Goal: Information Seeking & Learning: Learn about a topic

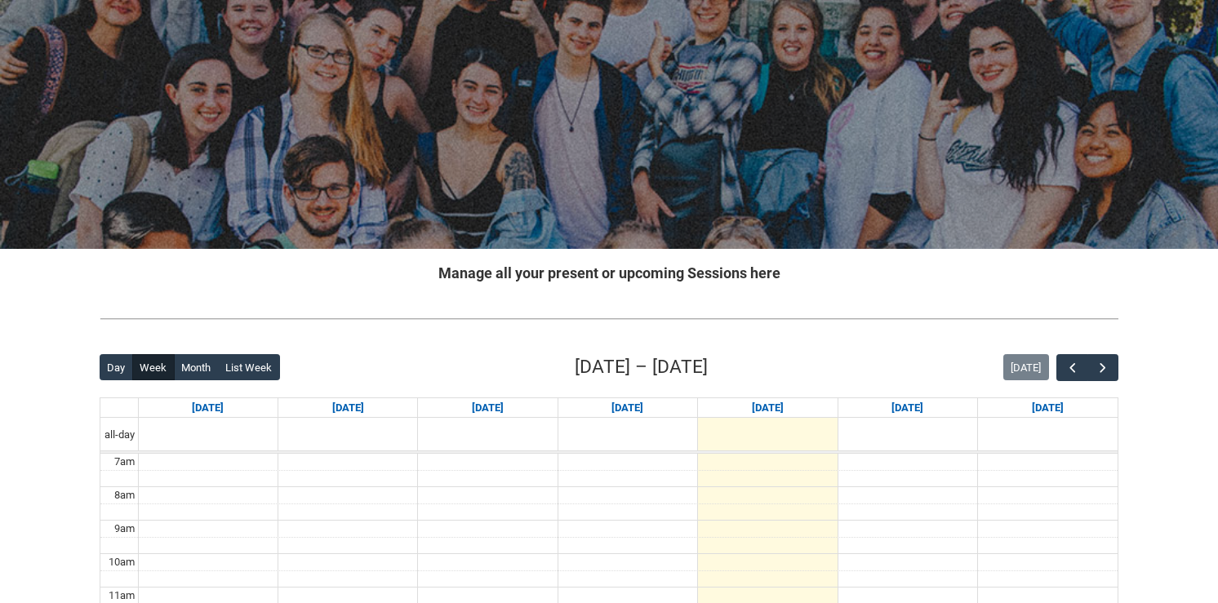
scroll to position [163, 0]
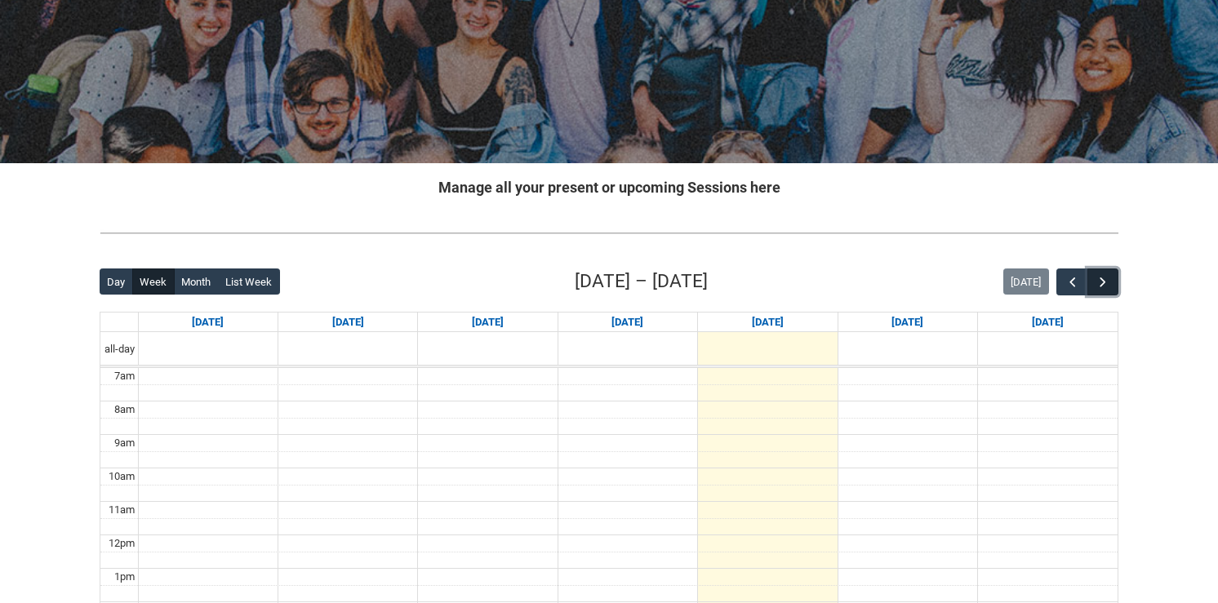
click at [1097, 281] on span "button" at bounding box center [1103, 282] width 16 height 16
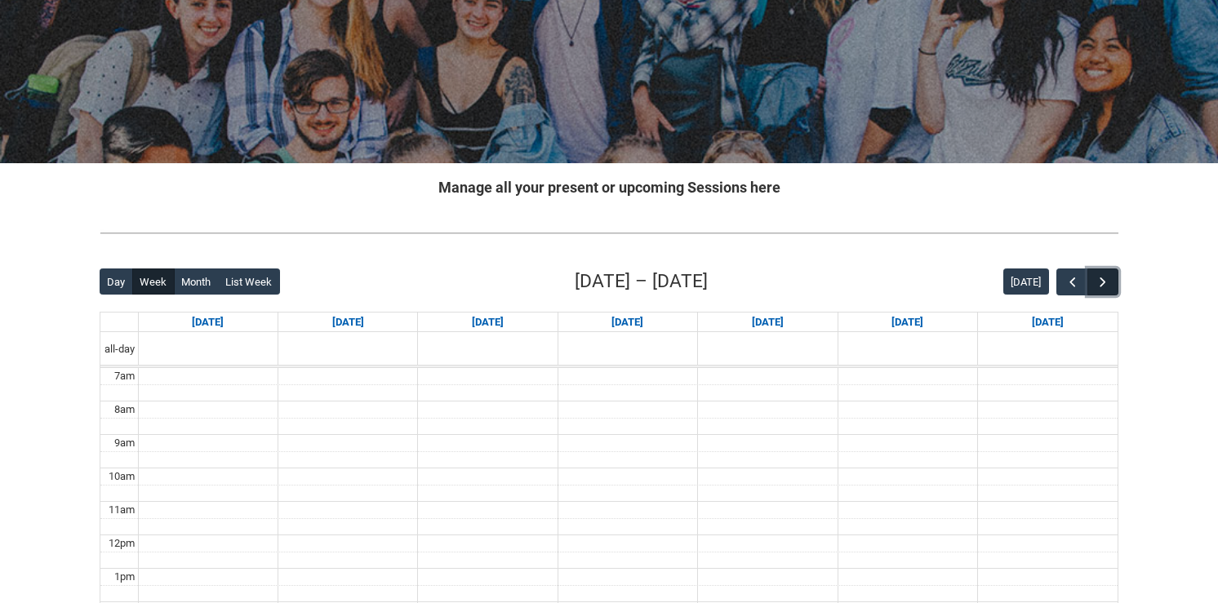
click at [1109, 284] on span "button" at bounding box center [1103, 282] width 16 height 16
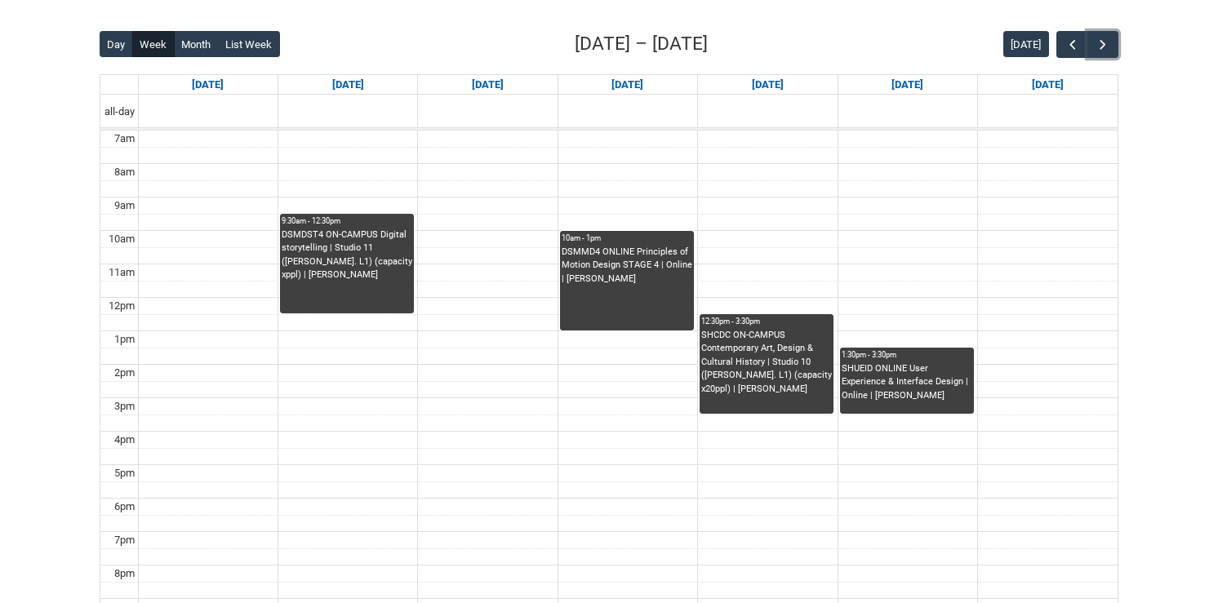
scroll to position [245, 0]
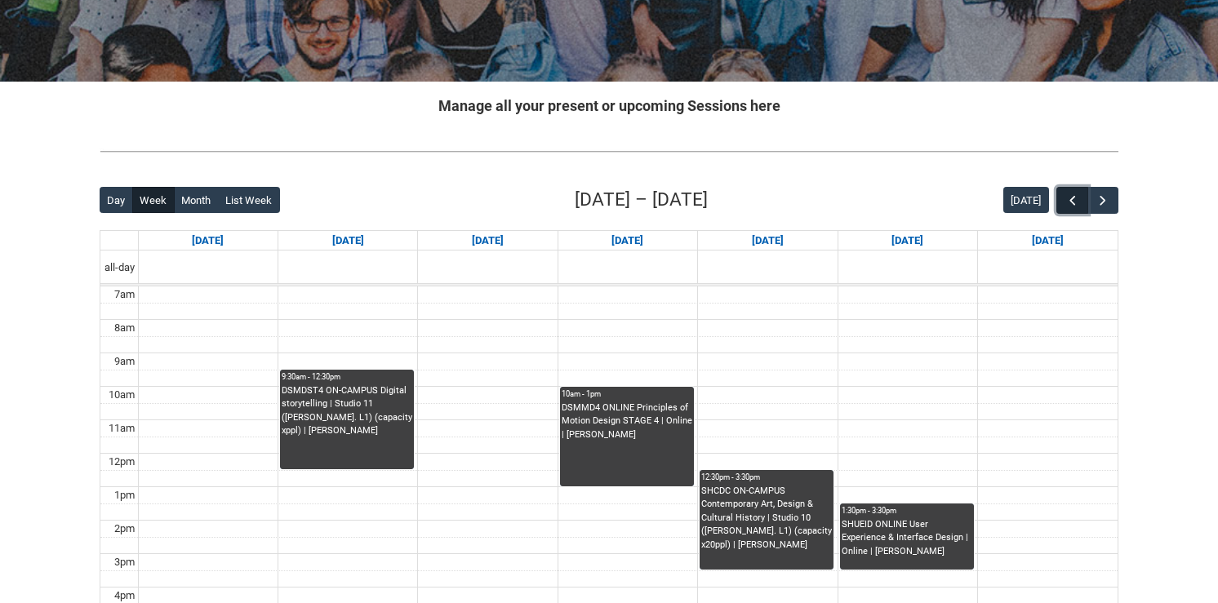
click at [1075, 206] on span "button" at bounding box center [1073, 201] width 16 height 16
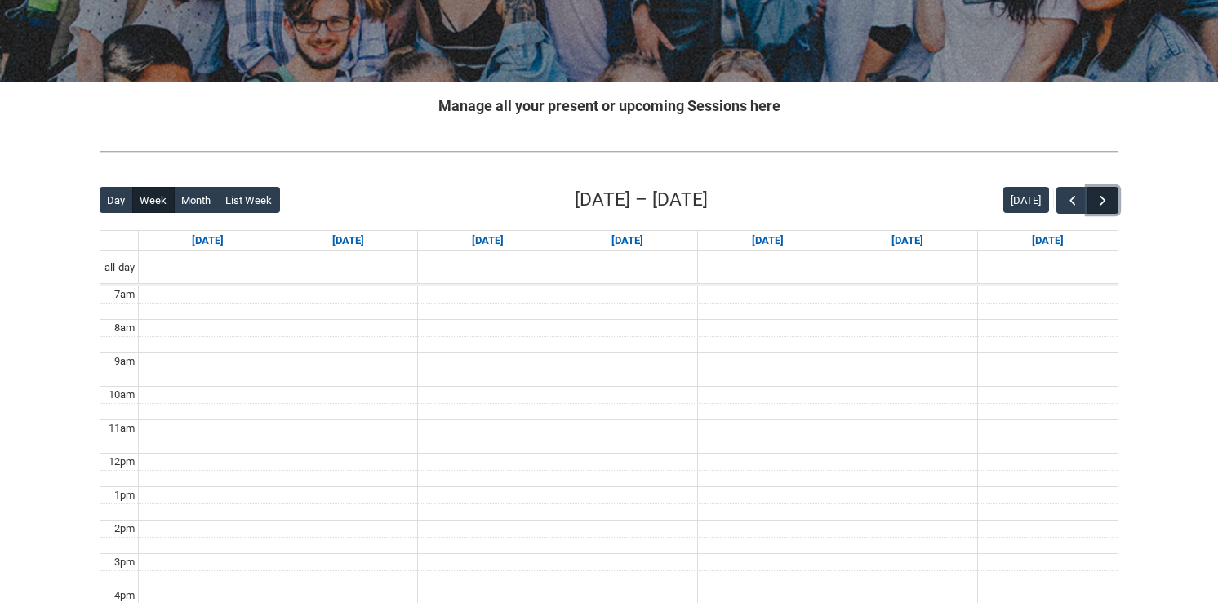
click at [1111, 198] on button "button" at bounding box center [1103, 200] width 31 height 27
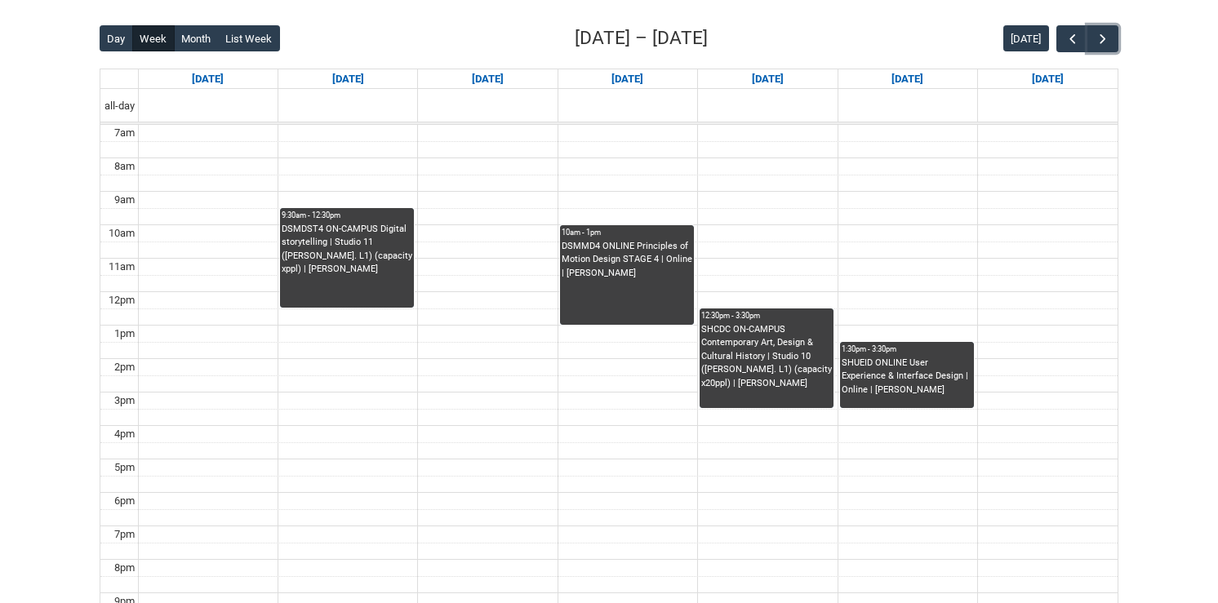
scroll to position [408, 0]
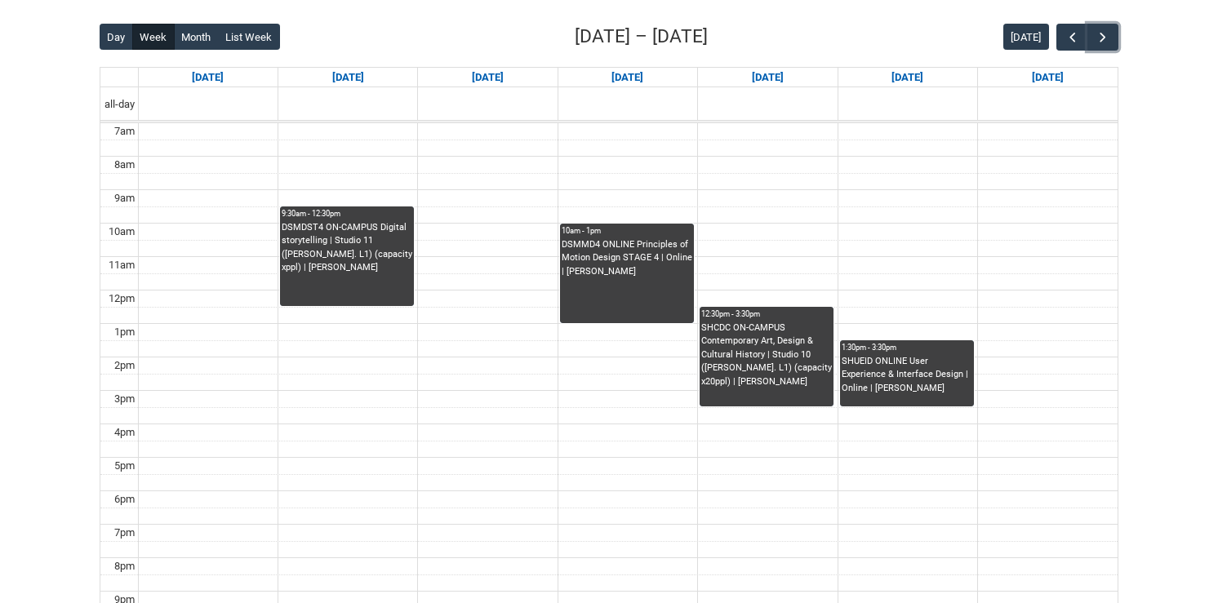
click at [360, 261] on div "DSMDST4 ON-CAMPUS Digital storytelling | Studio 11 ([PERSON_NAME]. L1) (capacit…" at bounding box center [347, 248] width 131 height 54
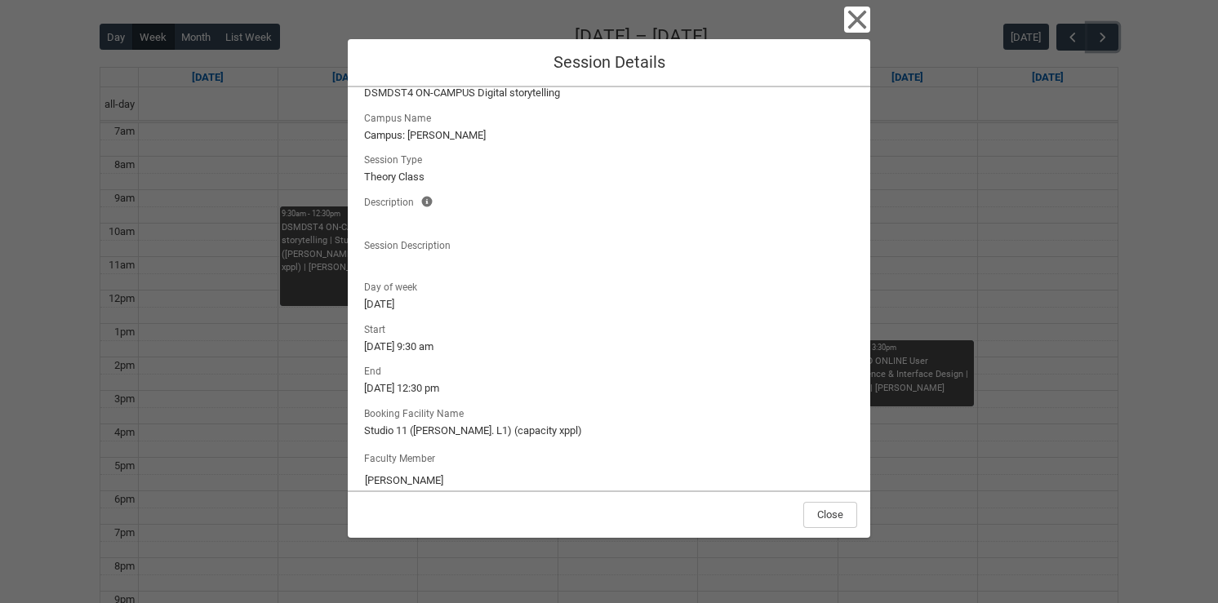
scroll to position [0, 0]
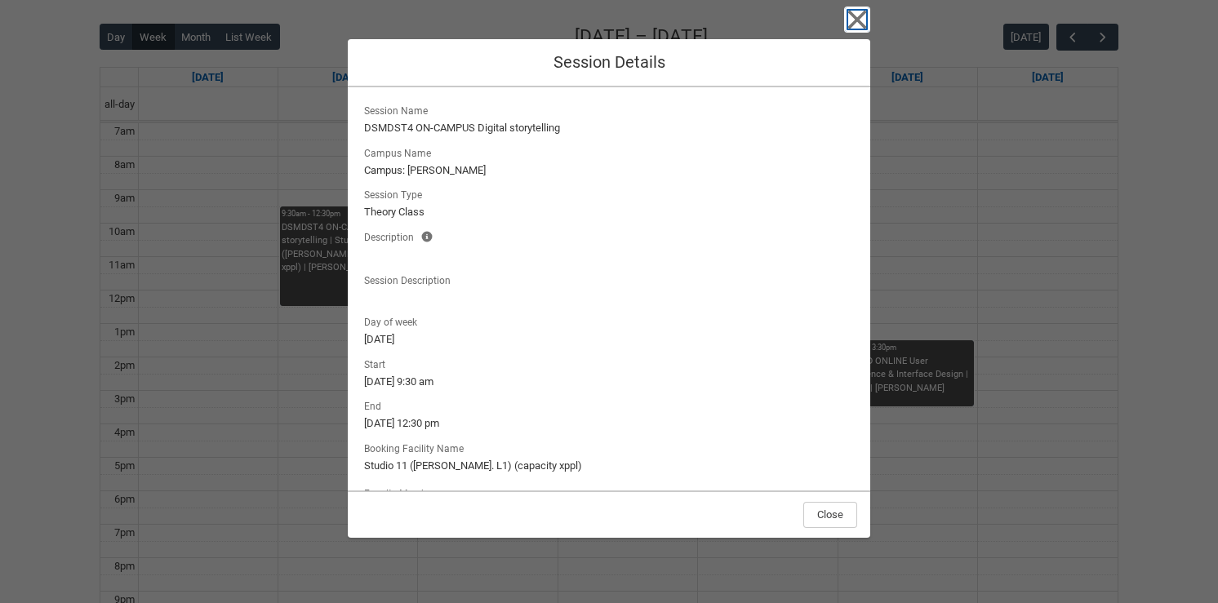
click at [865, 17] on icon "button" at bounding box center [857, 20] width 26 height 26
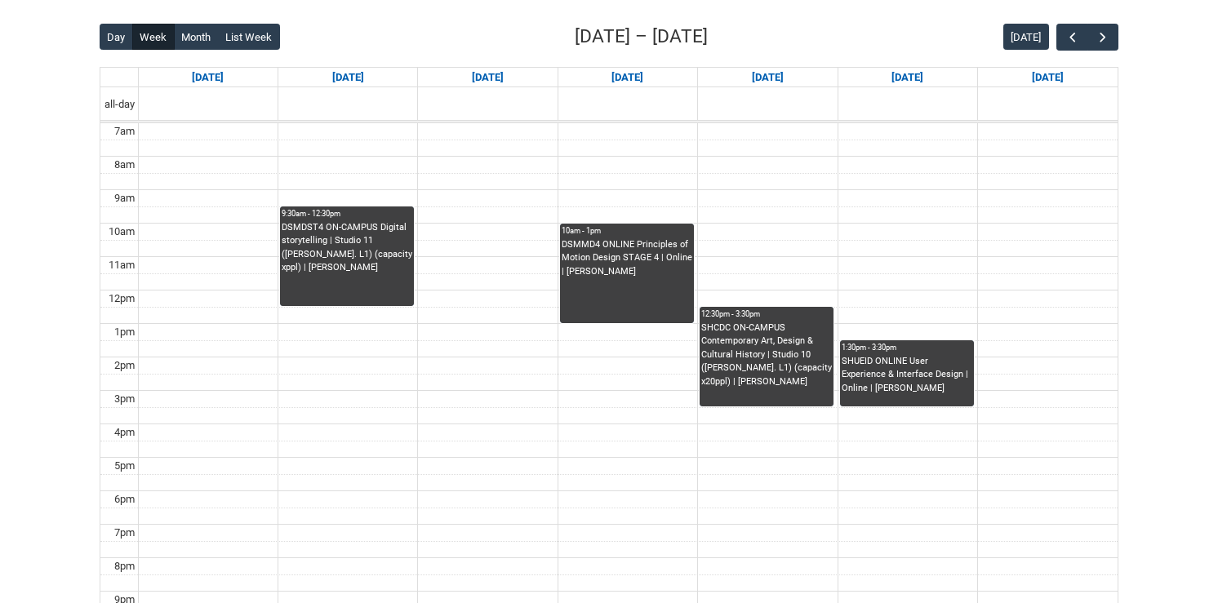
click at [644, 271] on div "DSMMD4 ONLINE Principles of Motion Design STAGE 4 | Online | [PERSON_NAME]" at bounding box center [627, 258] width 131 height 41
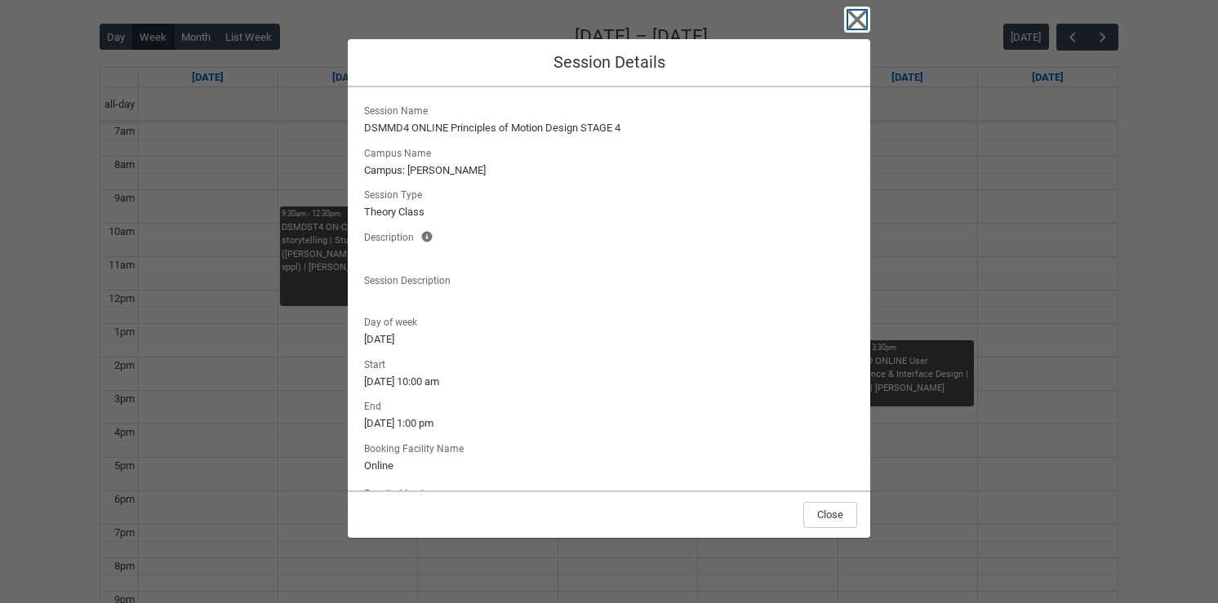
click at [860, 27] on icon "button" at bounding box center [857, 20] width 26 height 26
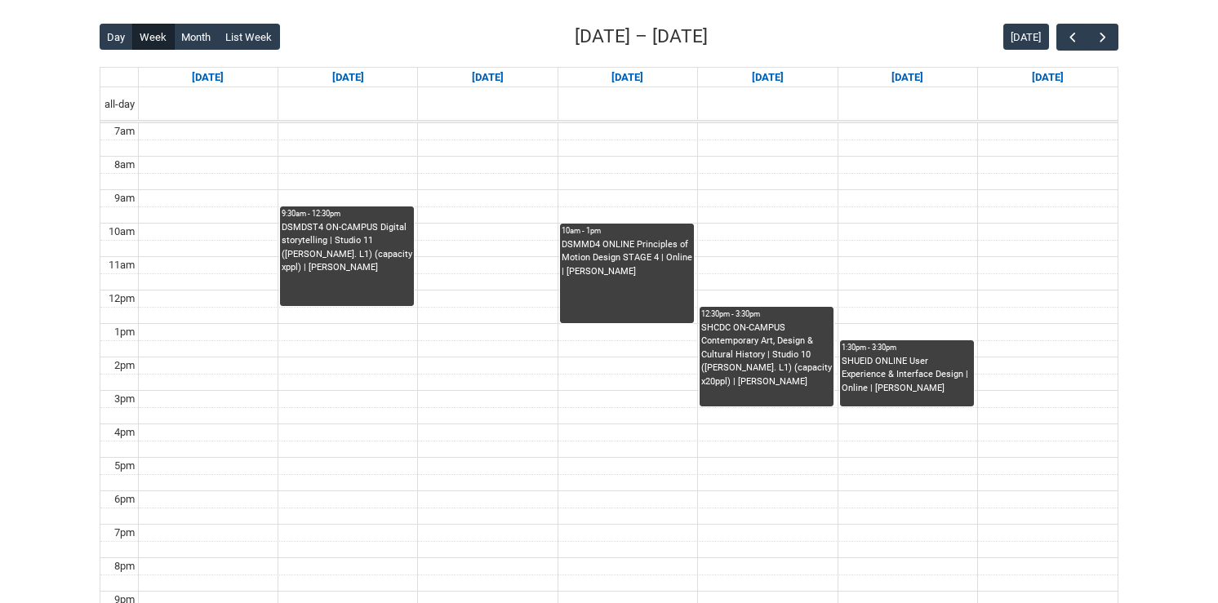
click at [797, 326] on div "SHCDC ON-CAMPUS Contemporary Art, Design & Cultural History | Studio 10 ([PERSO…" at bounding box center [766, 356] width 131 height 68
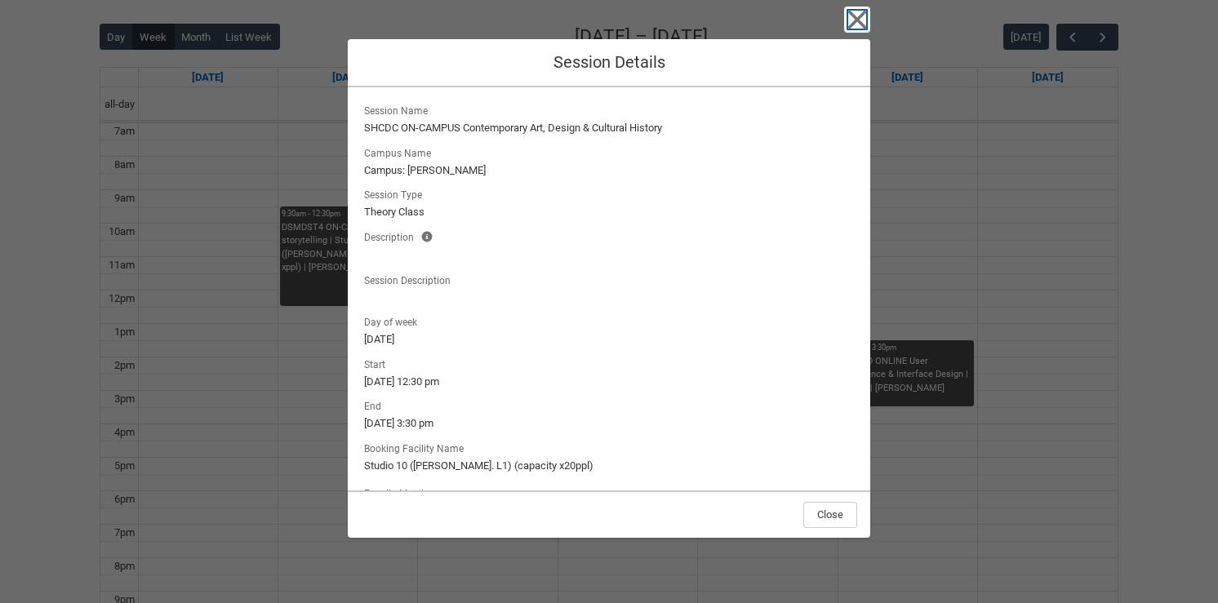
drag, startPoint x: 858, startPoint y: 19, endPoint x: 834, endPoint y: 73, distance: 59.2
click at [858, 18] on icon "button" at bounding box center [857, 20] width 19 height 19
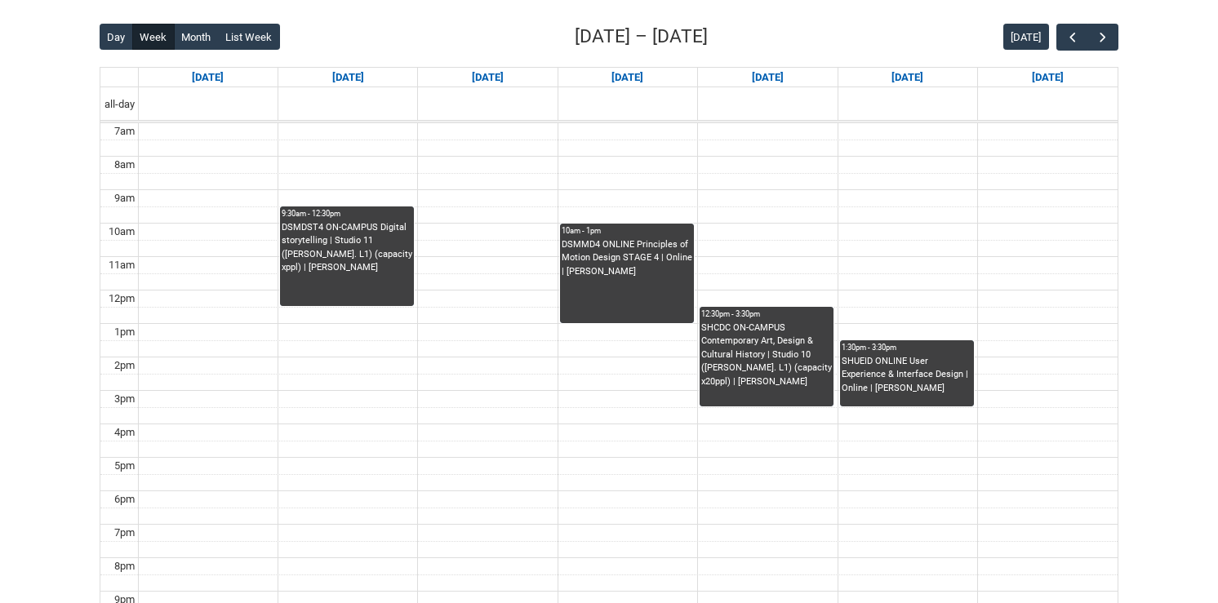
click at [637, 273] on div "DSMMD4 ONLINE Principles of Motion Design STAGE 4 | Online | [PERSON_NAME]" at bounding box center [627, 258] width 131 height 41
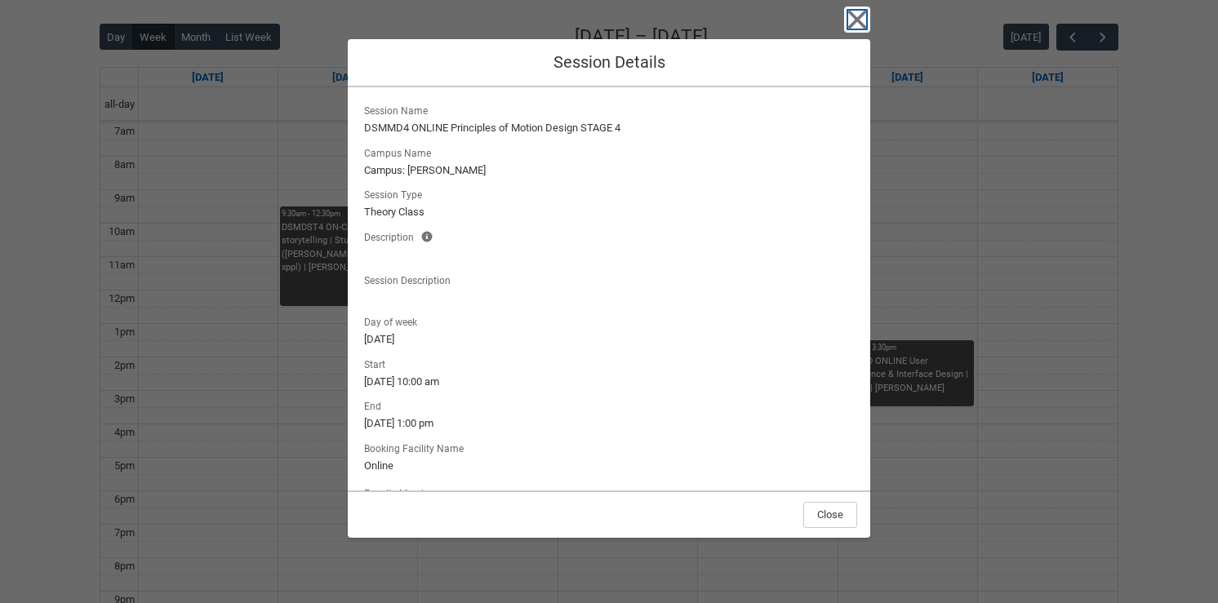
click at [861, 20] on icon "button" at bounding box center [857, 20] width 26 height 26
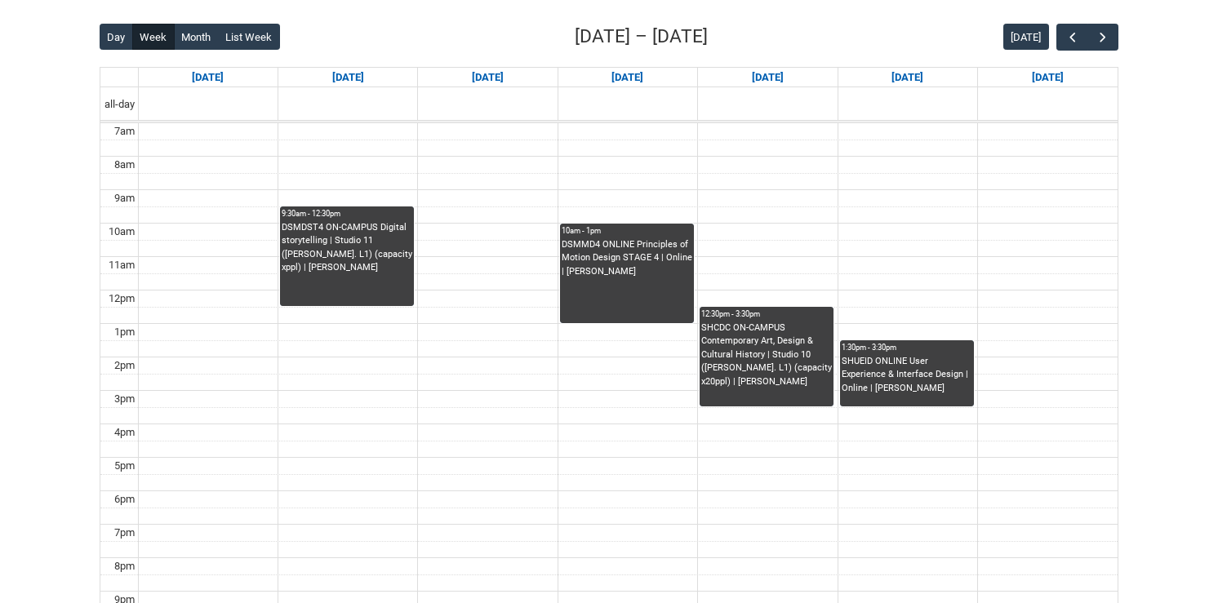
click at [919, 390] on div "SHUEID ONLINE User Experience & Interface Design | Online | [PERSON_NAME]" at bounding box center [907, 375] width 131 height 41
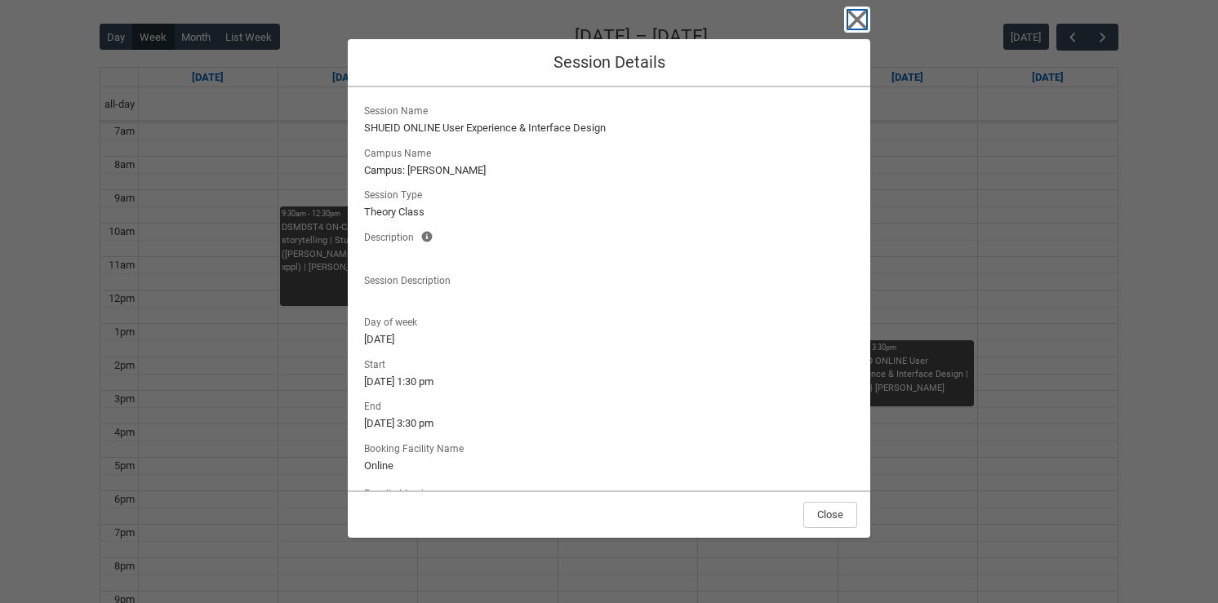
click at [860, 26] on icon "button" at bounding box center [857, 20] width 26 height 26
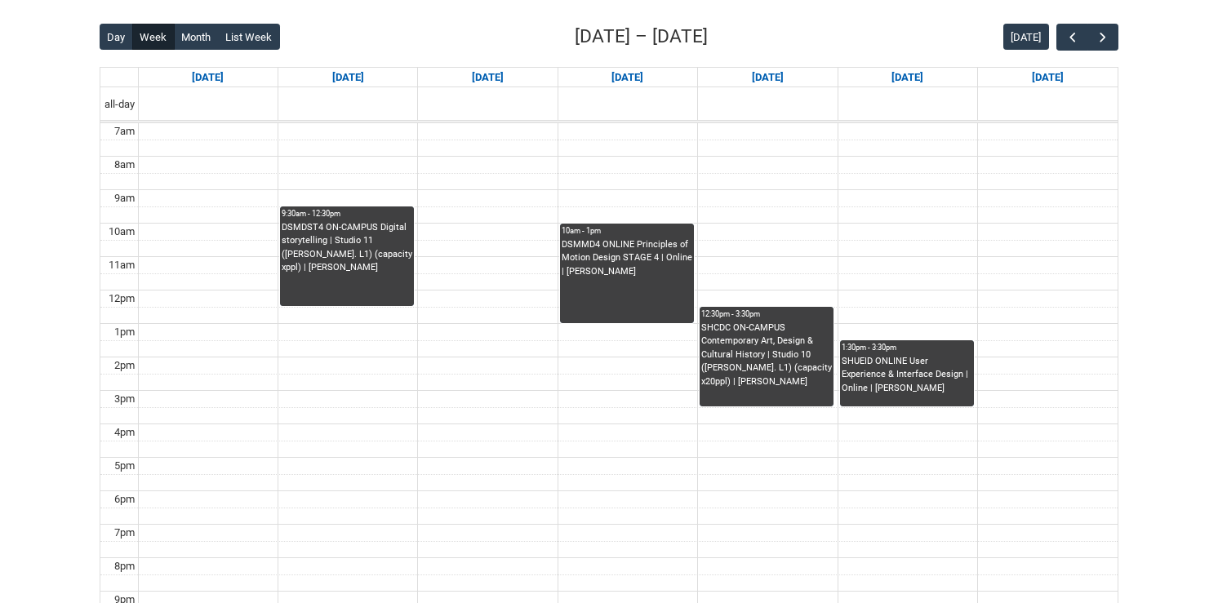
click at [636, 279] on div "DSMMD4 ONLINE Principles of Motion Design STAGE 4 | Online | [PERSON_NAME]" at bounding box center [627, 280] width 131 height 85
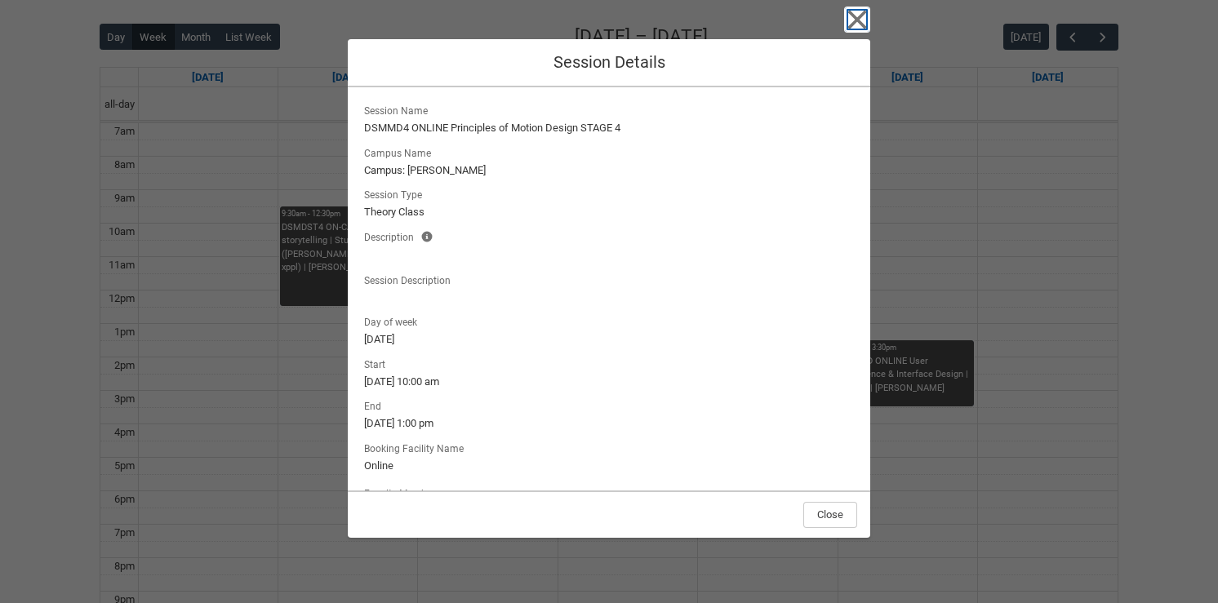
click at [858, 19] on icon "button" at bounding box center [857, 20] width 19 height 19
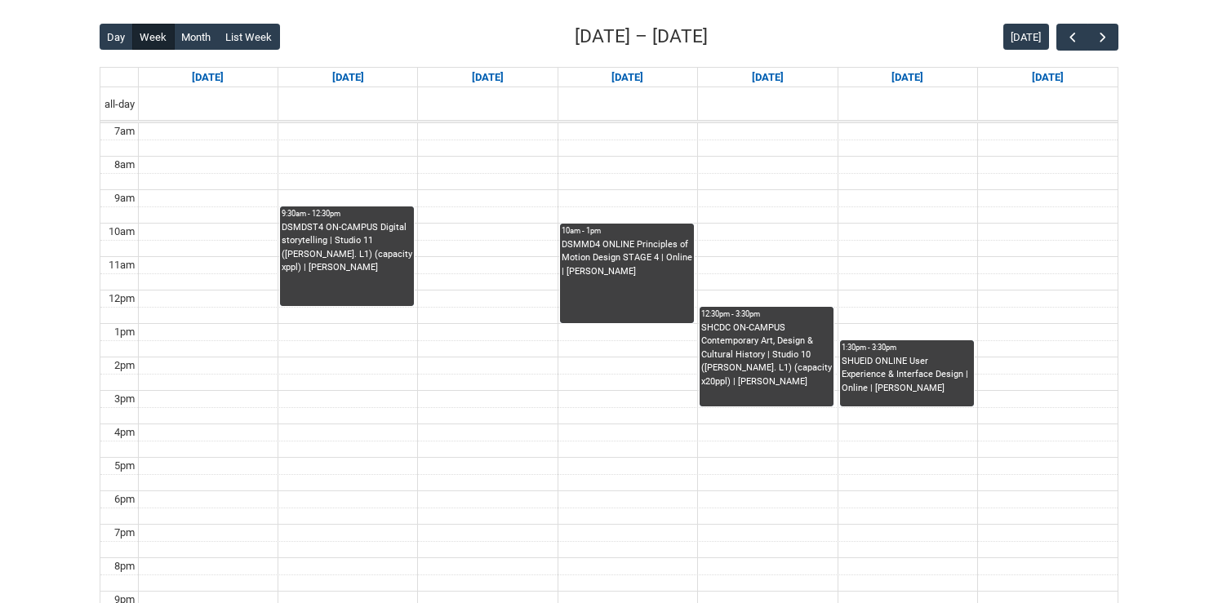
click at [823, 348] on div "SHCDC ON-CAMPUS Contemporary Art, Design & Cultural History | Studio 10 ([PERSO…" at bounding box center [766, 356] width 131 height 68
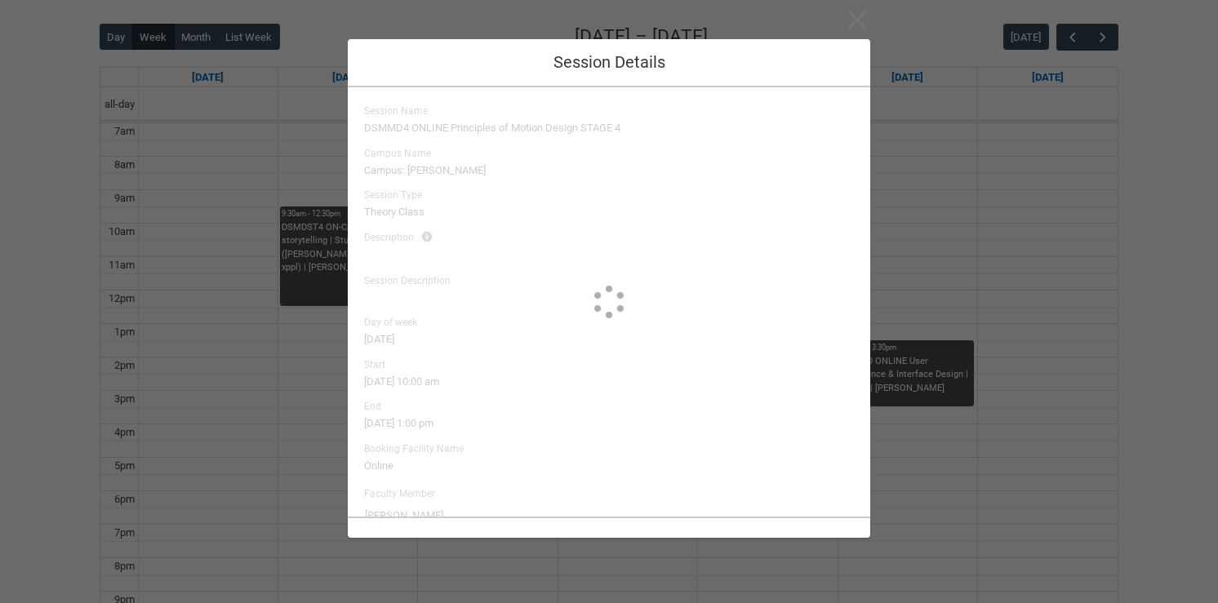
type input "[PERSON_NAME]"
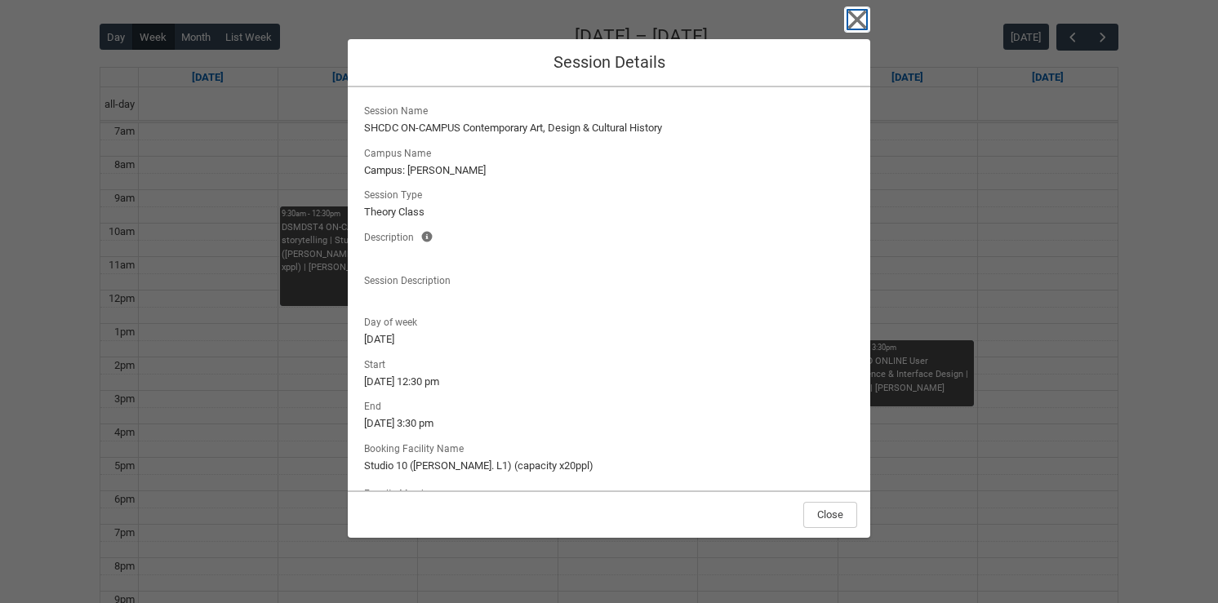
click at [850, 24] on icon "button" at bounding box center [857, 20] width 26 height 26
